Goal: Transaction & Acquisition: Purchase product/service

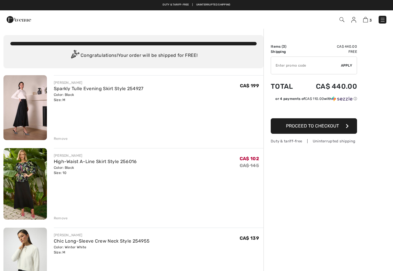
click at [27, 122] on img at bounding box center [24, 107] width 43 height 65
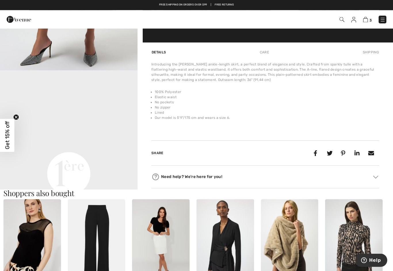
scroll to position [369, 0]
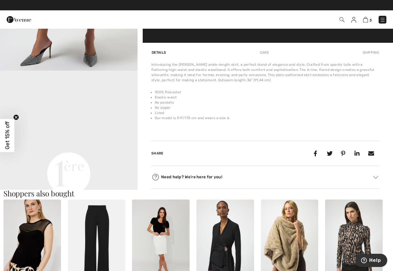
click at [101, 138] on video "Your browser does not support the video tag." at bounding box center [68, 105] width 137 height 69
click at [112, 140] on video "Your browser does not support the video tag." at bounding box center [68, 105] width 137 height 69
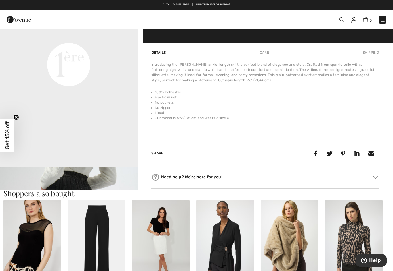
scroll to position [112, 0]
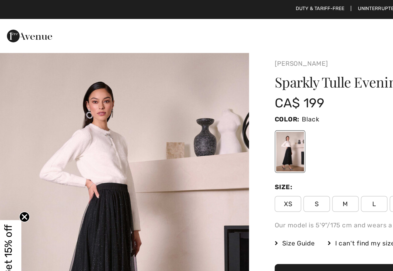
scroll to position [0, 0]
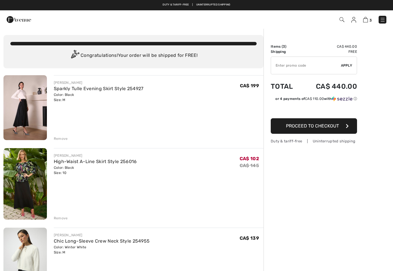
click at [114, 243] on link "Chic Long-Sleeve Crew Neck Style 254955" at bounding box center [102, 241] width 96 height 5
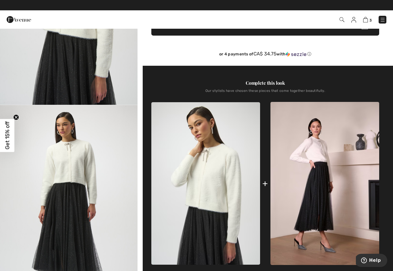
scroll to position [129, 0]
click at [322, 162] on img at bounding box center [324, 183] width 109 height 163
click at [366, 22] on img at bounding box center [365, 19] width 5 height 5
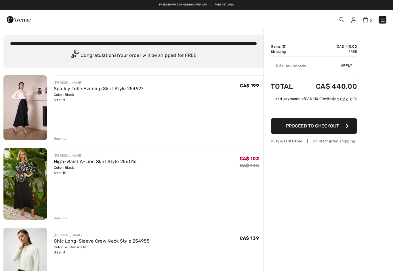
click at [103, 242] on link "Chic Long-Sleeve Crew Neck Style 254955" at bounding box center [102, 241] width 96 height 5
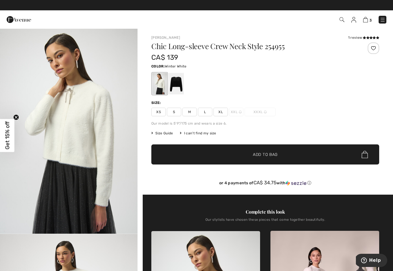
click at [166, 136] on span "Size Guide" at bounding box center [162, 133] width 22 height 5
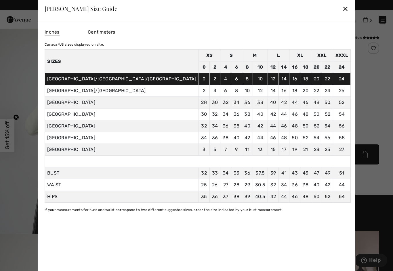
click at [342, 12] on div "✕" at bounding box center [345, 9] width 6 height 12
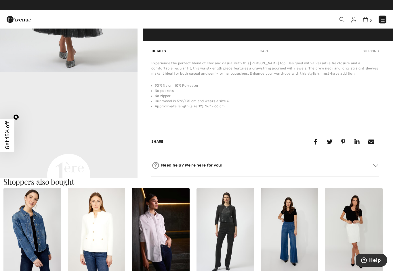
scroll to position [368, 0]
click at [86, 141] on video "Your browser does not support the video tag." at bounding box center [68, 106] width 137 height 69
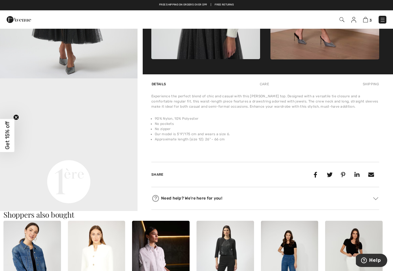
scroll to position [0, 0]
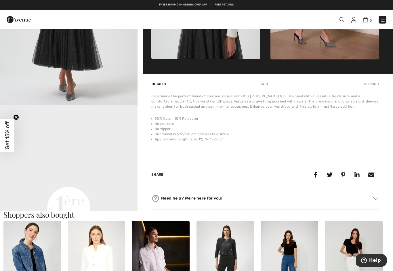
click at [187, 121] on li "90% Nylon, 10% Polyester" at bounding box center [267, 118] width 224 height 5
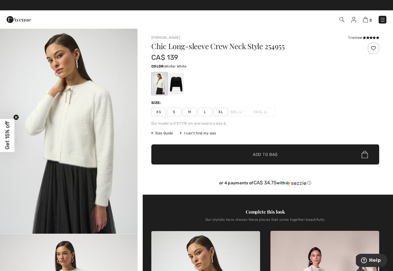
click at [381, 22] on img at bounding box center [382, 20] width 6 height 6
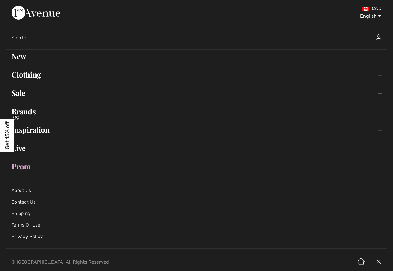
click at [33, 81] on link "Clothing Toggle submenu" at bounding box center [196, 74] width 381 height 13
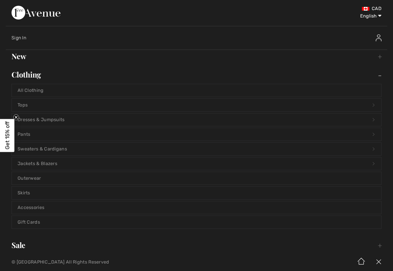
click at [24, 104] on link "Tops Open submenu" at bounding box center [196, 105] width 369 height 13
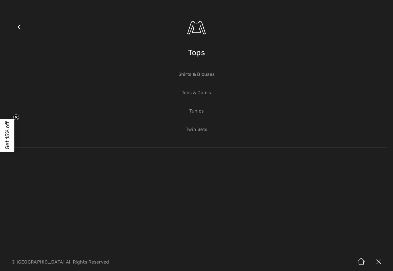
click at [204, 73] on link "Shirts & Blouses" at bounding box center [196, 74] width 369 height 13
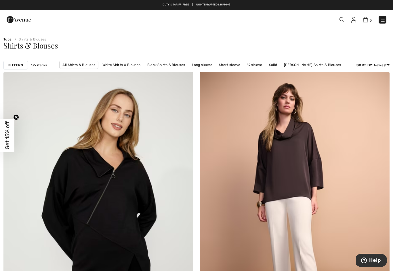
click at [120, 67] on link "White Shirts & Blouses" at bounding box center [121, 64] width 44 height 7
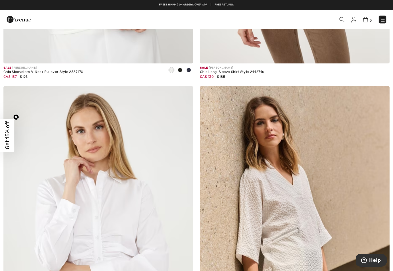
scroll to position [2177, 0]
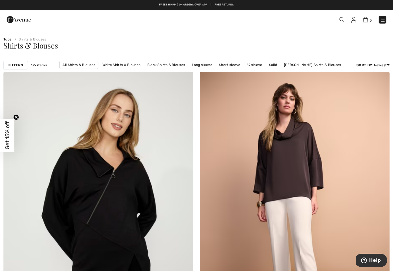
click at [380, 22] on img at bounding box center [382, 20] width 6 height 6
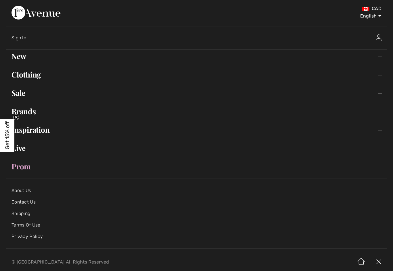
click at [37, 76] on link "Clothing Toggle submenu" at bounding box center [196, 74] width 381 height 13
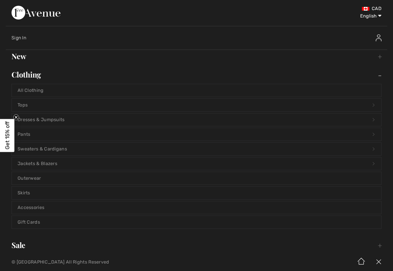
click at [28, 106] on link "Tops Open submenu" at bounding box center [196, 105] width 369 height 13
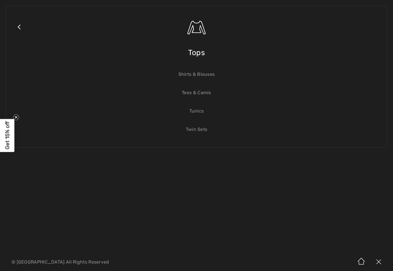
click at [198, 130] on link "Twin Sets" at bounding box center [196, 129] width 369 height 13
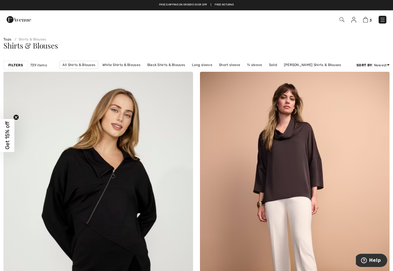
click at [314, 64] on link "[PERSON_NAME] Shirts & Blouses" at bounding box center [312, 64] width 63 height 7
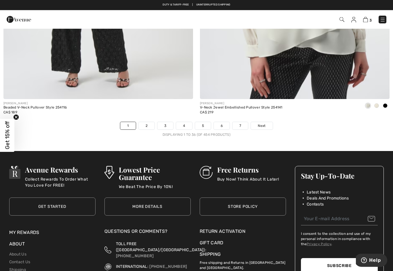
scroll to position [5598, 0]
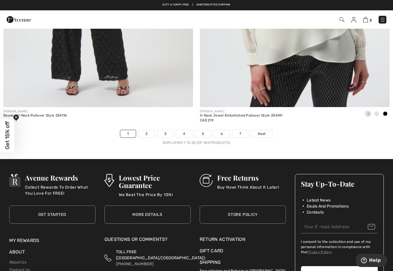
click at [147, 130] on link "2" at bounding box center [147, 133] width 16 height 7
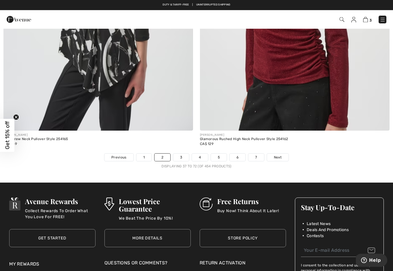
scroll to position [5565, 0]
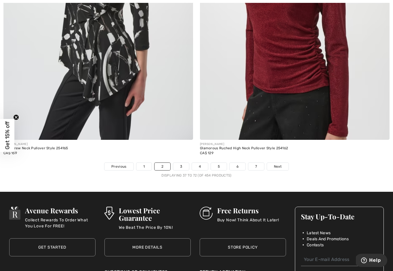
click at [180, 163] on link "3" at bounding box center [181, 166] width 16 height 7
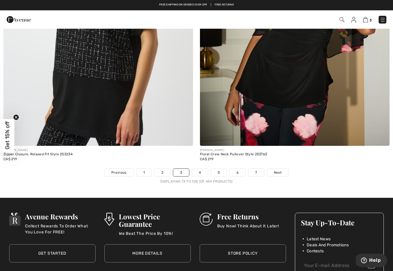
scroll to position [5559, 0]
click at [199, 170] on link "4" at bounding box center [200, 172] width 16 height 7
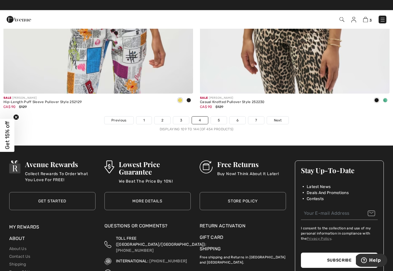
scroll to position [5612, 0]
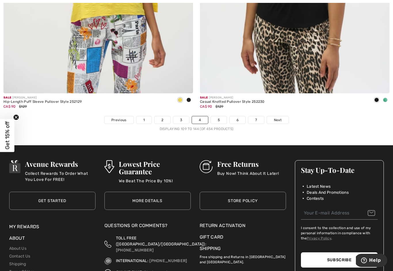
click at [217, 116] on link "5" at bounding box center [219, 119] width 16 height 7
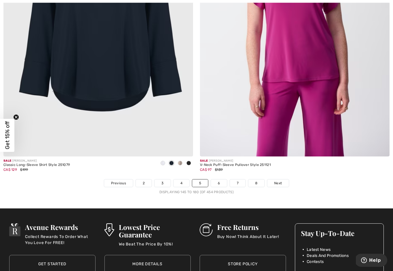
scroll to position [5549, 0]
click at [219, 180] on link "6" at bounding box center [219, 183] width 16 height 7
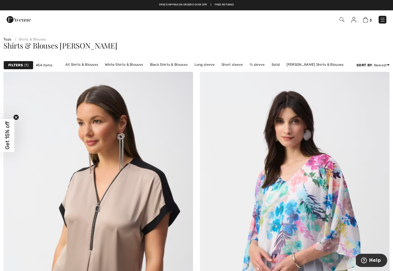
click at [87, 63] on link "All Shirts & Blouses" at bounding box center [81, 64] width 39 height 7
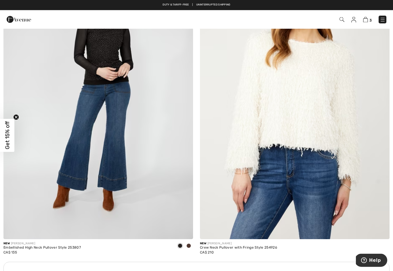
scroll to position [3550, 0]
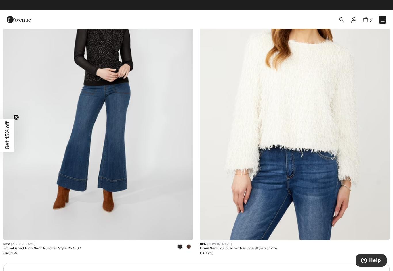
click at [229, 247] on div "Crew Neck Pullover with Fringe Style 254926" at bounding box center [238, 249] width 77 height 4
click at [313, 176] on img at bounding box center [294, 98] width 189 height 284
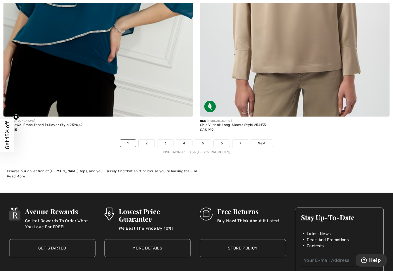
scroll to position [5589, 0]
click at [146, 141] on link "2" at bounding box center [147, 143] width 16 height 7
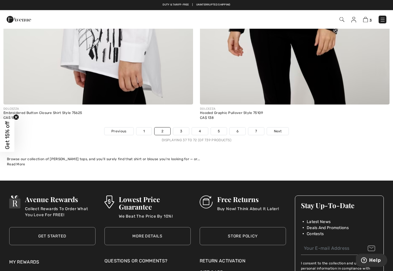
scroll to position [5601, 0]
click at [182, 128] on link "3" at bounding box center [181, 131] width 16 height 7
click at [183, 128] on link "3" at bounding box center [181, 131] width 16 height 7
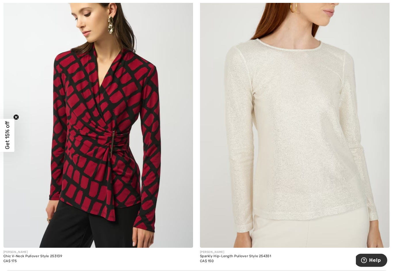
scroll to position [3542, 0]
click at [337, 162] on img at bounding box center [294, 106] width 189 height 284
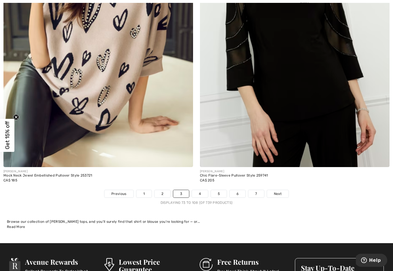
scroll to position [5538, 0]
click at [199, 191] on link "4" at bounding box center [200, 193] width 16 height 7
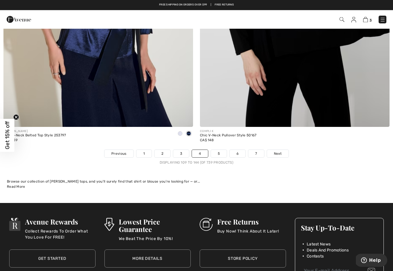
scroll to position [5578, 0]
click at [219, 150] on link "5" at bounding box center [219, 153] width 16 height 7
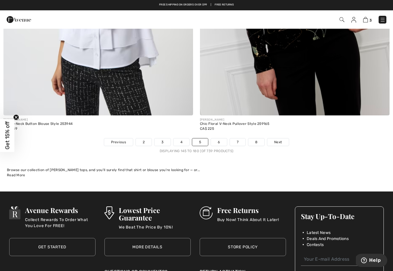
scroll to position [5576, 0]
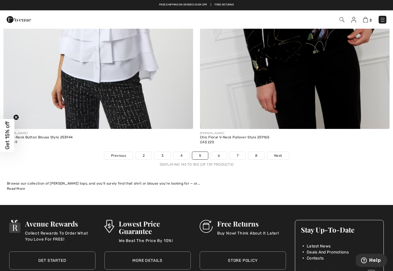
click at [219, 152] on link "6" at bounding box center [219, 155] width 16 height 7
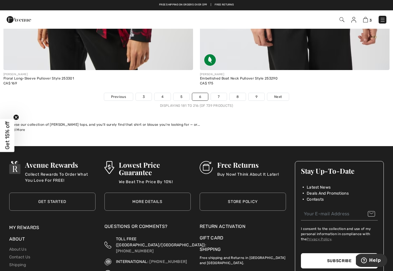
scroll to position [5615, 0]
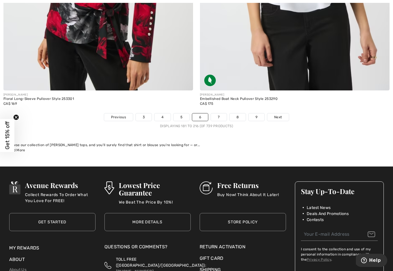
click at [218, 114] on link "7" at bounding box center [219, 117] width 16 height 7
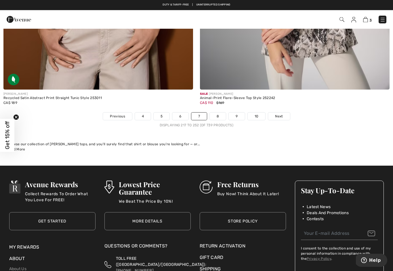
scroll to position [5613, 0]
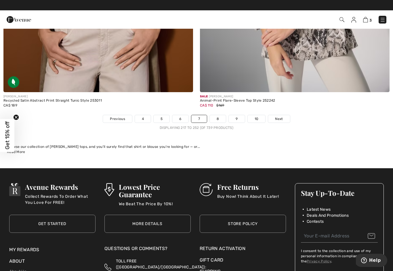
click at [216, 116] on link "8" at bounding box center [218, 118] width 16 height 7
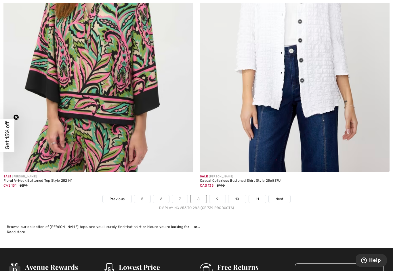
scroll to position [5533, 0]
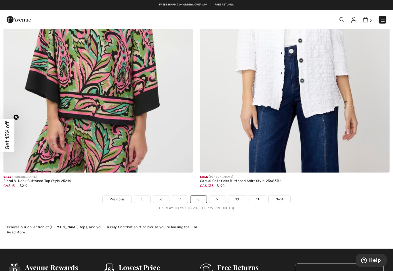
click at [217, 196] on link "9" at bounding box center [217, 199] width 16 height 7
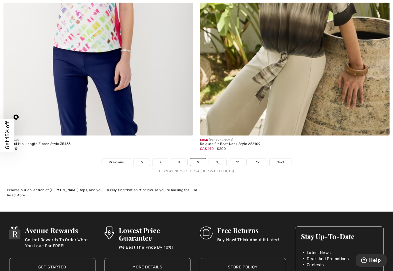
scroll to position [5570, 0]
click at [215, 161] on link "10" at bounding box center [218, 162] width 18 height 7
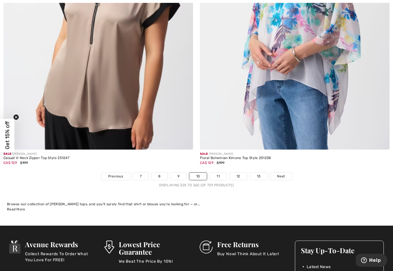
scroll to position [5556, 0]
click at [217, 173] on link "11" at bounding box center [218, 176] width 17 height 7
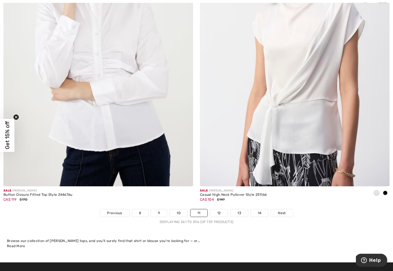
scroll to position [5519, 0]
click at [220, 210] on link "12" at bounding box center [219, 213] width 18 height 7
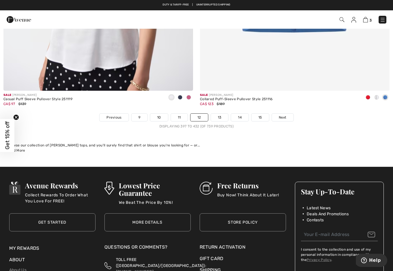
scroll to position [5611, 0]
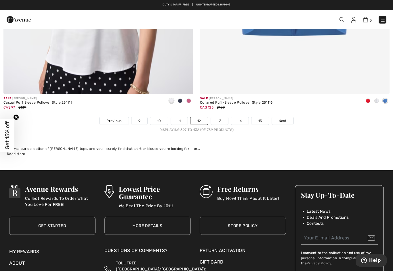
click at [220, 117] on link "13" at bounding box center [220, 120] width 18 height 7
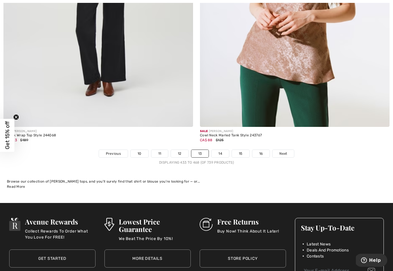
scroll to position [5578, 0]
click at [218, 151] on link "14" at bounding box center [220, 153] width 18 height 7
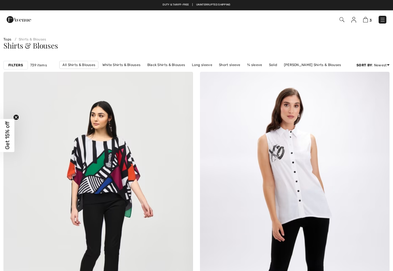
checkbox input "true"
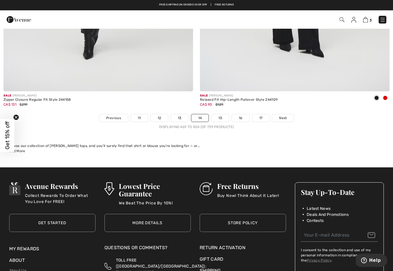
scroll to position [5611, 0]
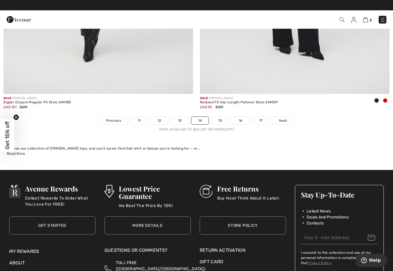
click at [220, 117] on link "15" at bounding box center [220, 120] width 18 height 7
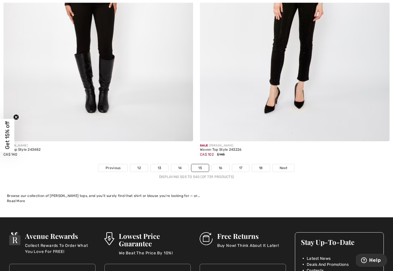
scroll to position [5564, 0]
click at [218, 164] on link "16" at bounding box center [221, 167] width 18 height 7
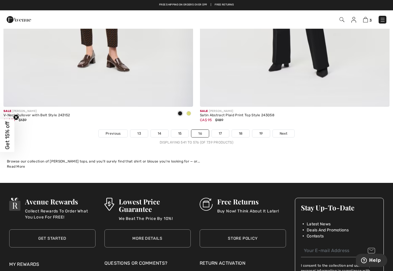
scroll to position [5597, 0]
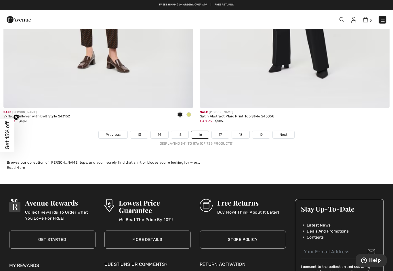
click at [218, 131] on link "17" at bounding box center [220, 134] width 17 height 7
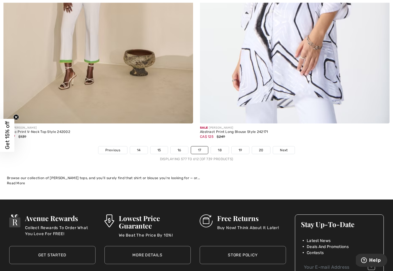
scroll to position [5582, 0]
click at [220, 148] on link "18" at bounding box center [220, 150] width 18 height 7
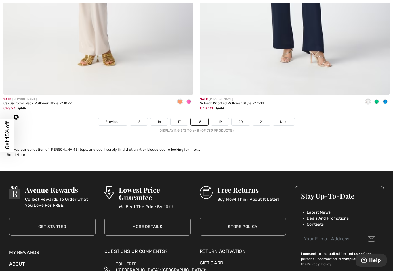
scroll to position [5610, 0]
click at [218, 119] on link "19" at bounding box center [220, 121] width 18 height 7
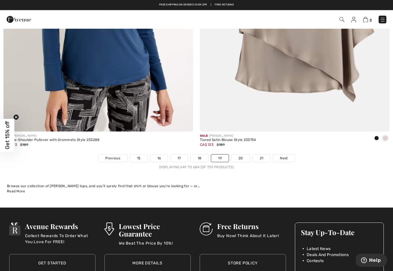
scroll to position [5573, 0]
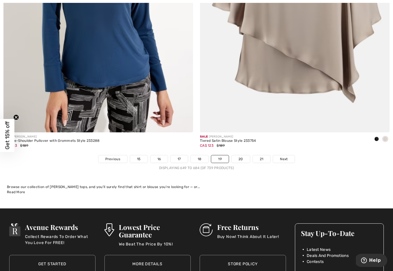
click at [238, 156] on link "20" at bounding box center [240, 158] width 18 height 7
click at [240, 155] on link "20" at bounding box center [240, 158] width 18 height 7
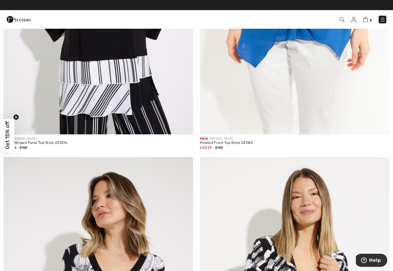
scroll to position [4037, 0]
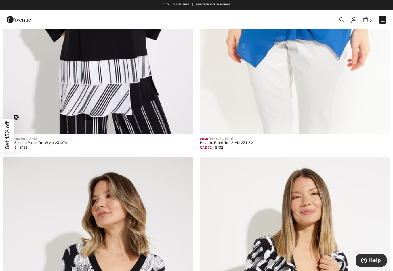
click at [342, 18] on img at bounding box center [341, 19] width 5 height 5
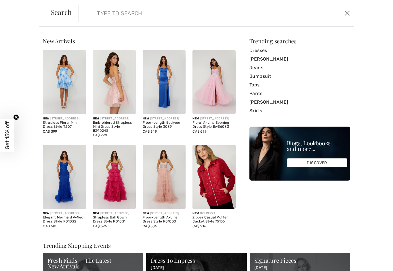
click at [148, 13] on input "search" at bounding box center [186, 13] width 187 height 17
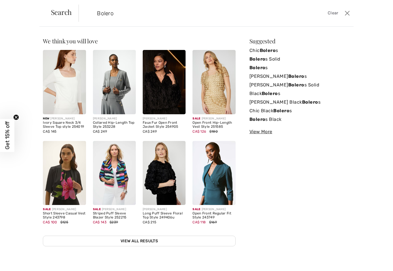
type input "Bolero"
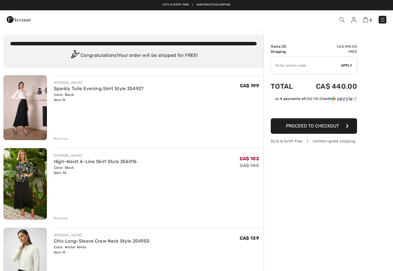
click at [109, 160] on link "High-Waist A-Line Skirt Style 256016" at bounding box center [95, 161] width 83 height 5
click at [125, 90] on link "Sparkly Tulle Evening Skirt Style 254927" at bounding box center [99, 88] width 90 height 5
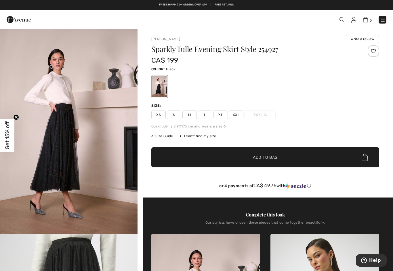
click at [364, 21] on img at bounding box center [365, 19] width 5 height 5
